Goal: Entertainment & Leisure: Consume media (video, audio)

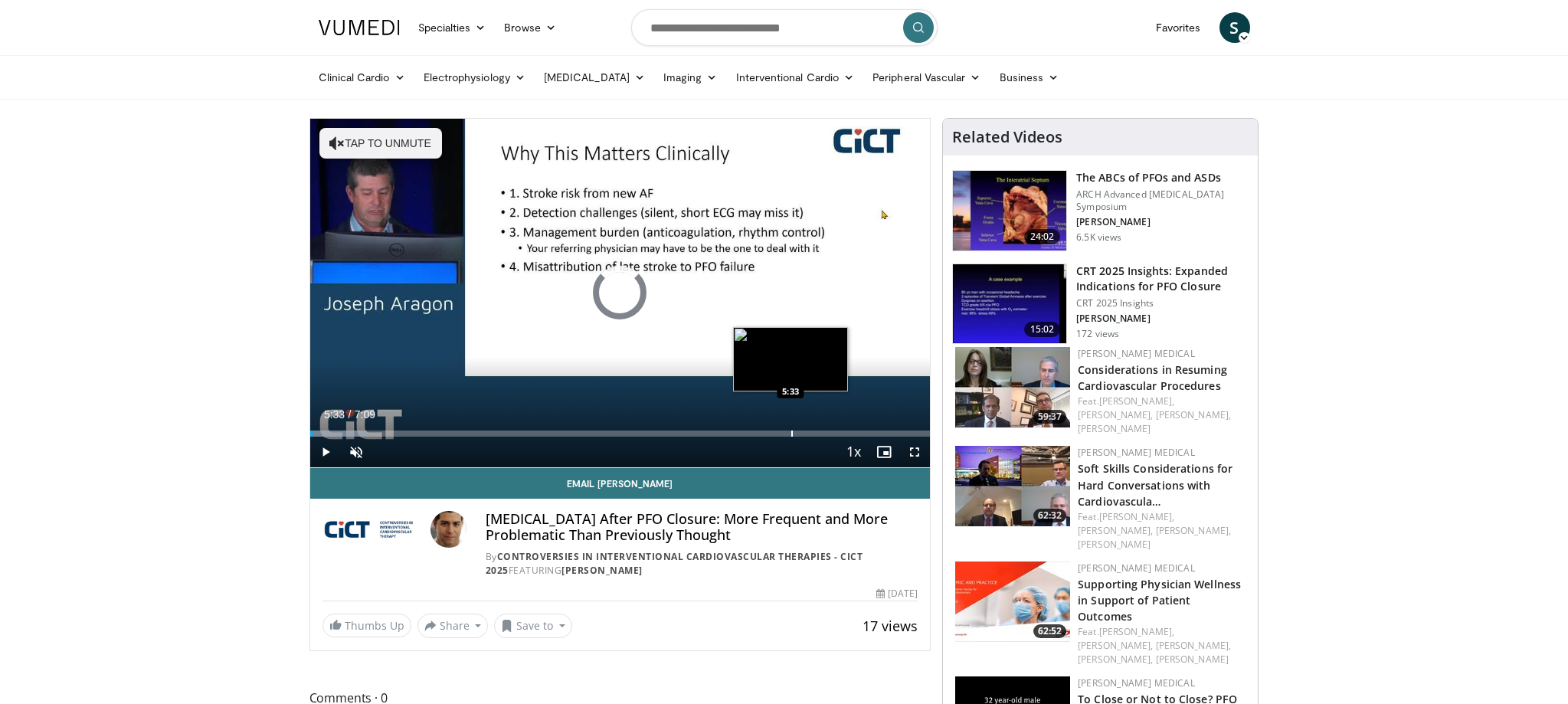
click at [791, 432] on div "Progress Bar" at bounding box center [792, 433] width 2 height 7
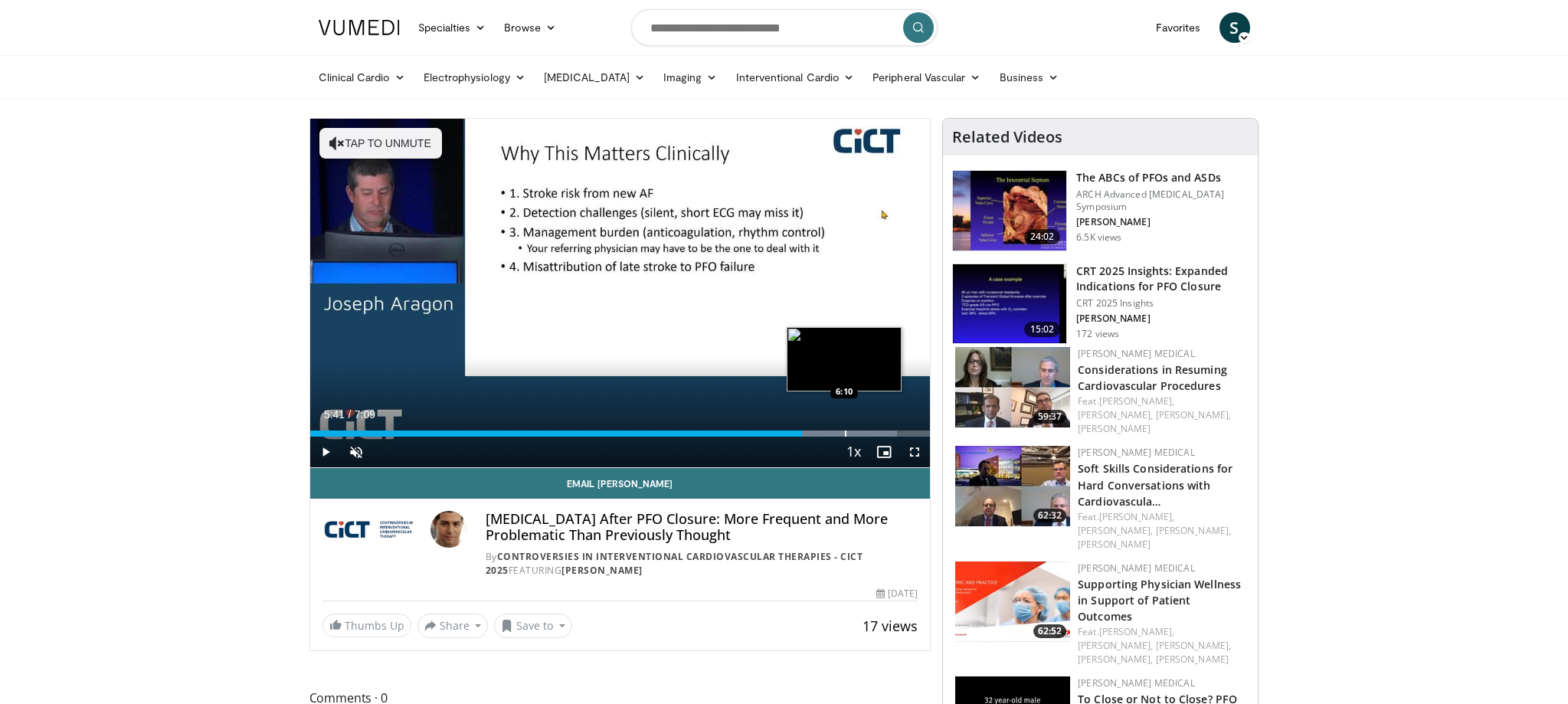
click at [845, 430] on div "Progress Bar" at bounding box center [846, 433] width 2 height 7
